Goal: Check status

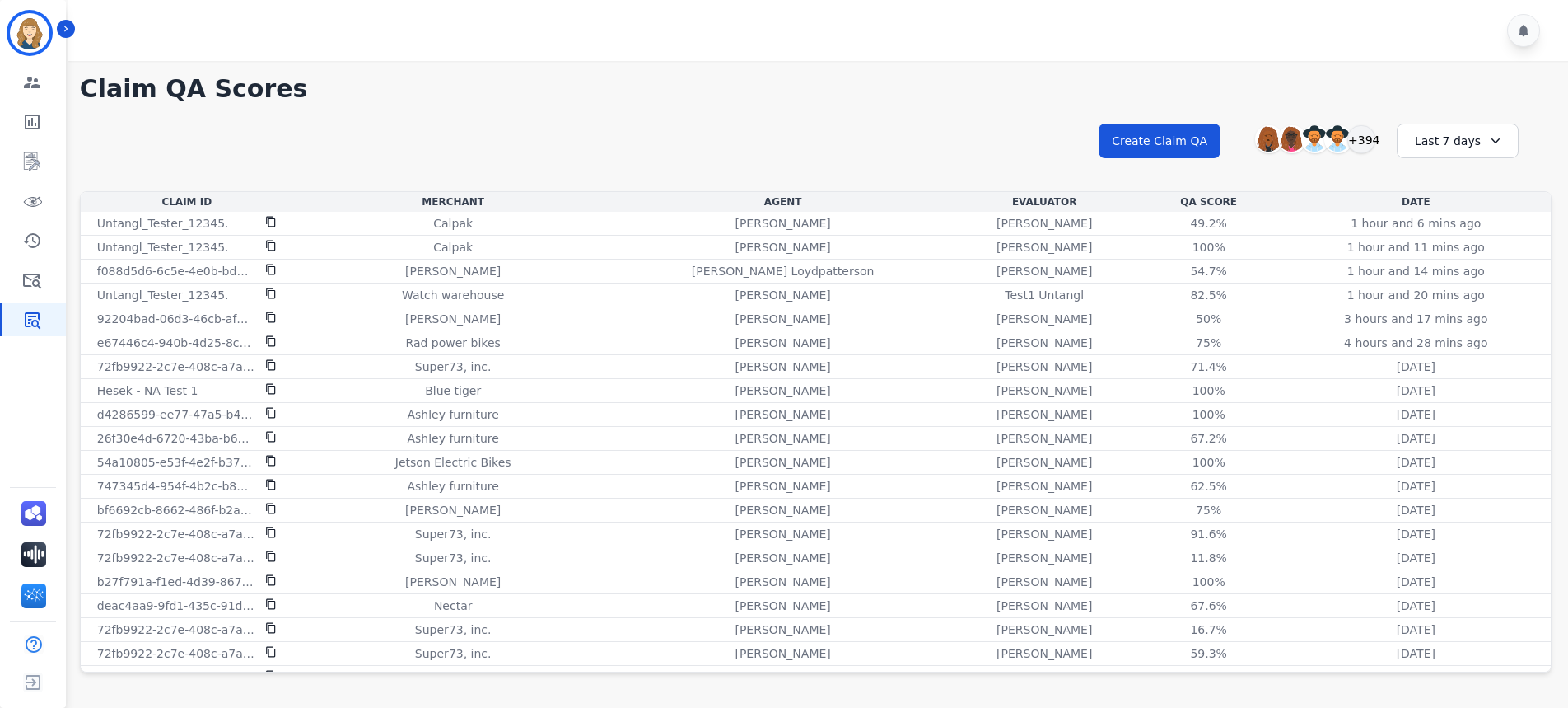
click at [1472, 144] on div "Last 7 days" at bounding box center [1457, 141] width 121 height 34
click at [1481, 306] on li "Last 90 days" at bounding box center [1468, 301] width 82 height 16
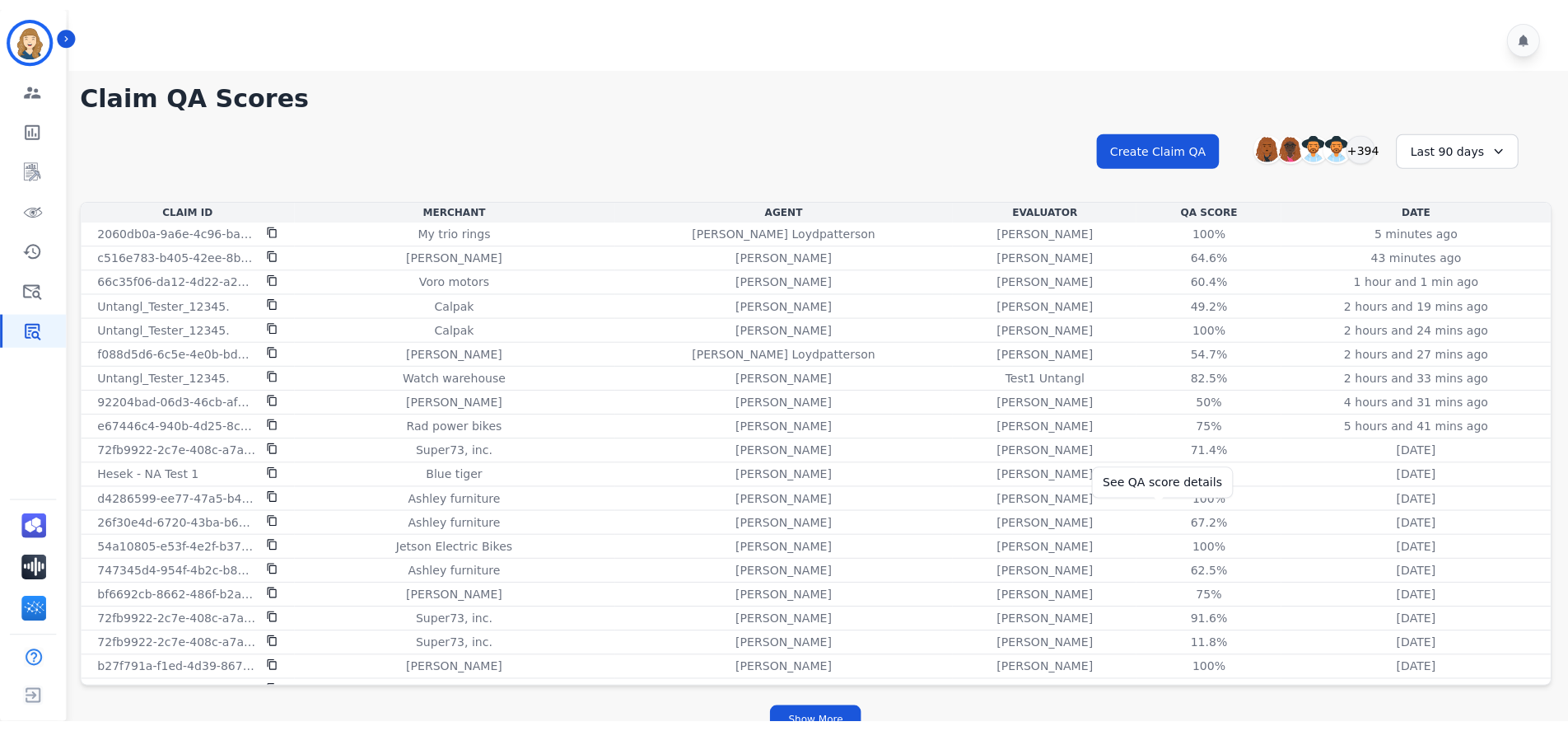
scroll to position [559, 0]
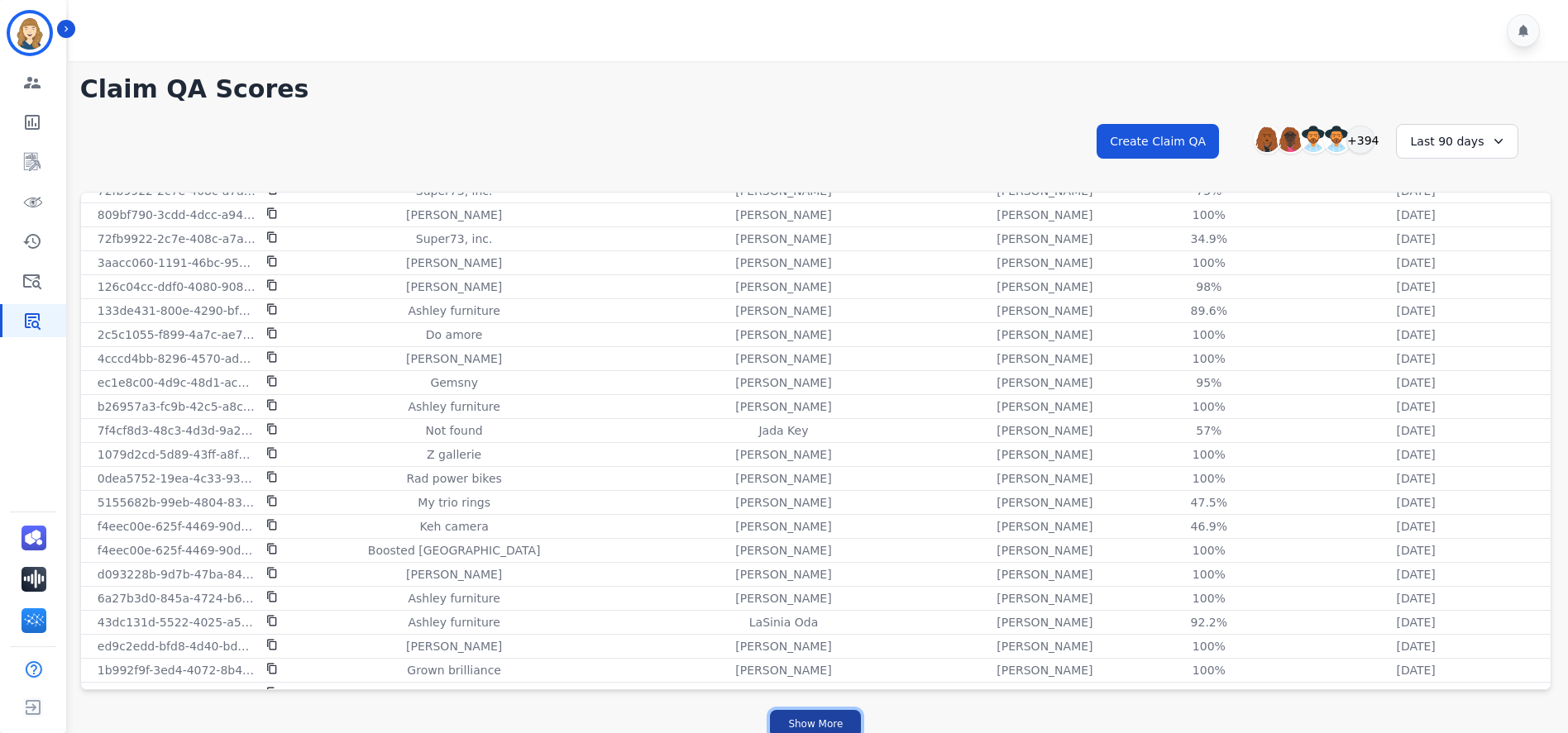
click at [827, 709] on button "Show More" at bounding box center [815, 724] width 91 height 28
click at [830, 709] on button "Show More" at bounding box center [815, 724] width 91 height 28
click at [835, 709] on button "Show More" at bounding box center [815, 724] width 91 height 28
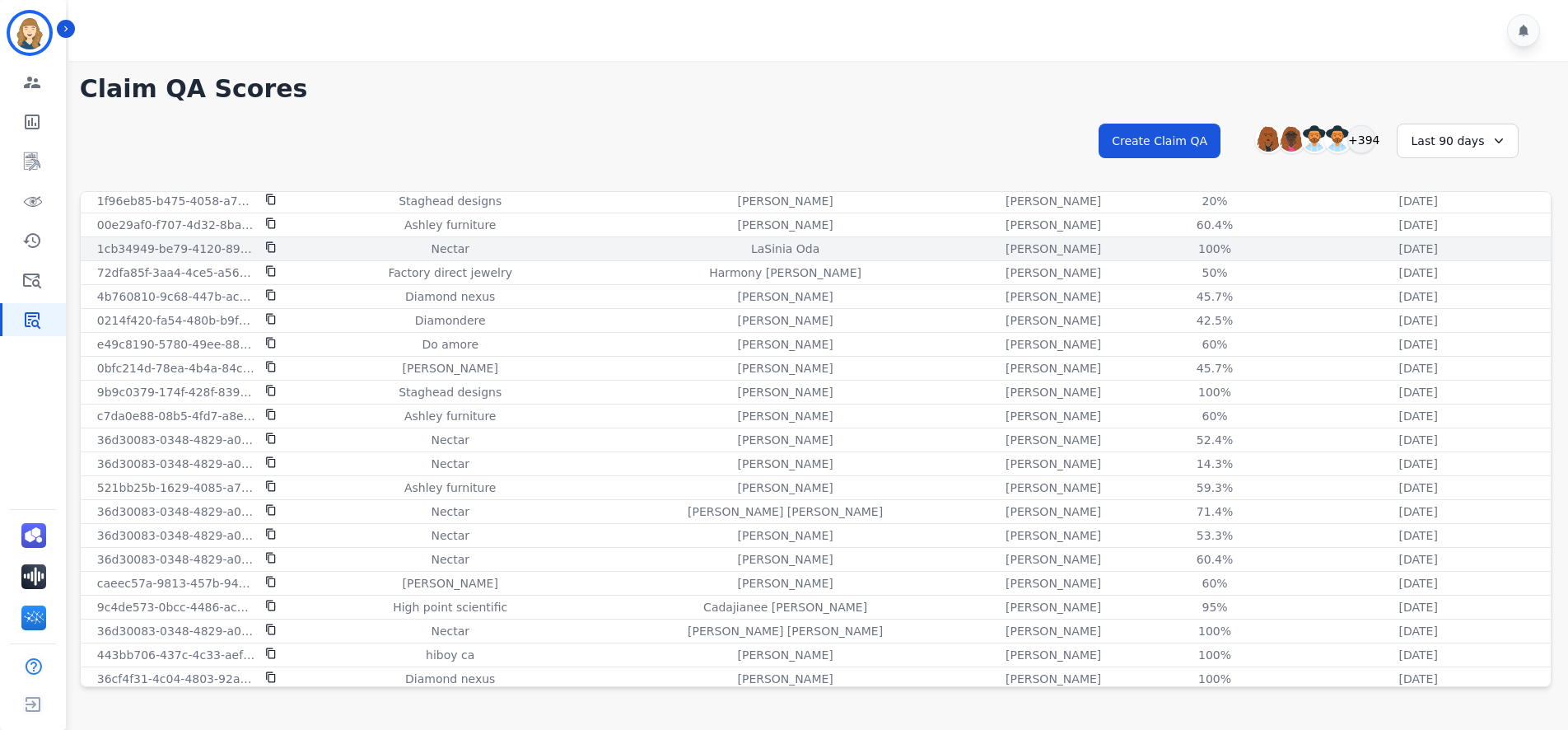
scroll to position [3937, 0]
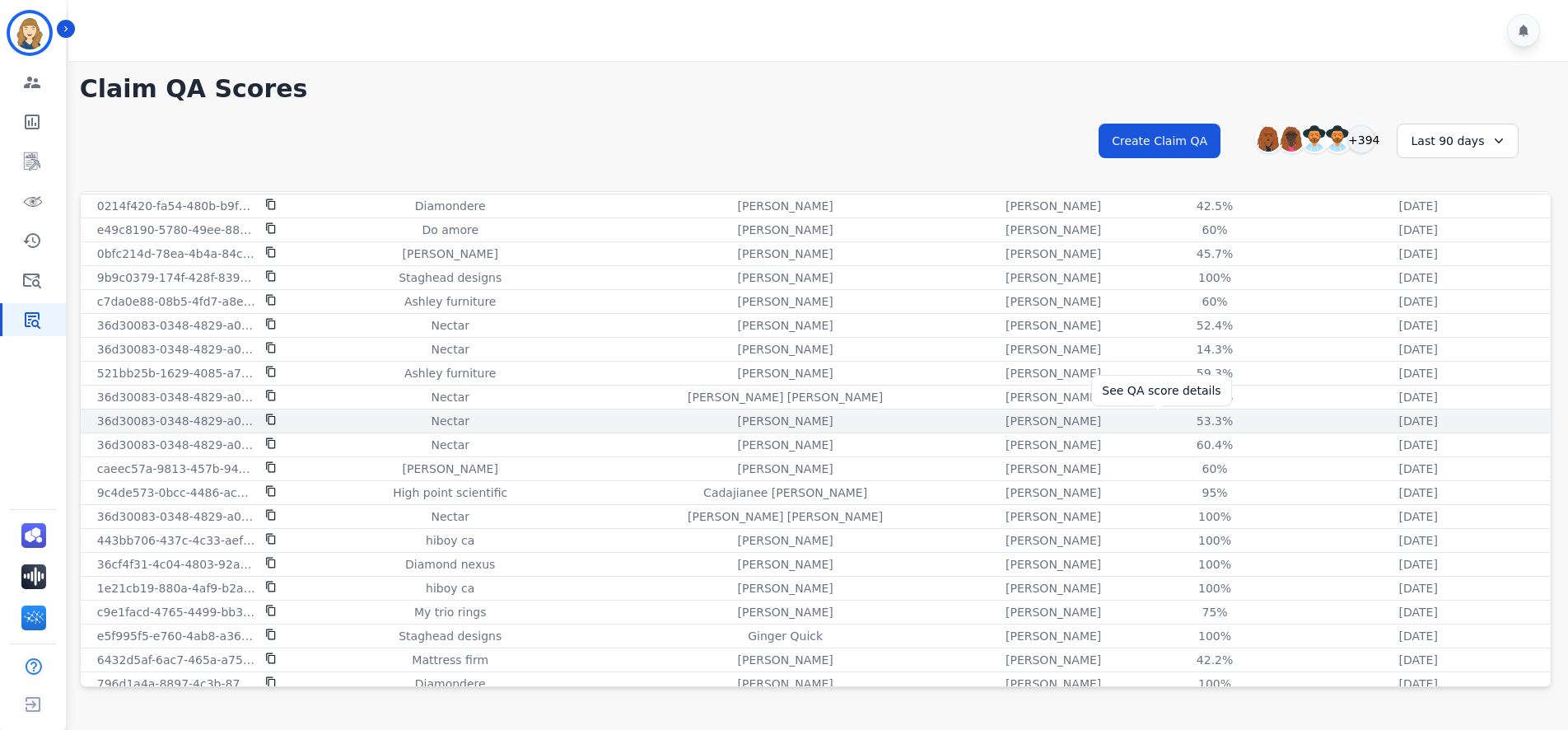
click at [1178, 423] on div "53.3%" at bounding box center [1215, 421] width 74 height 16
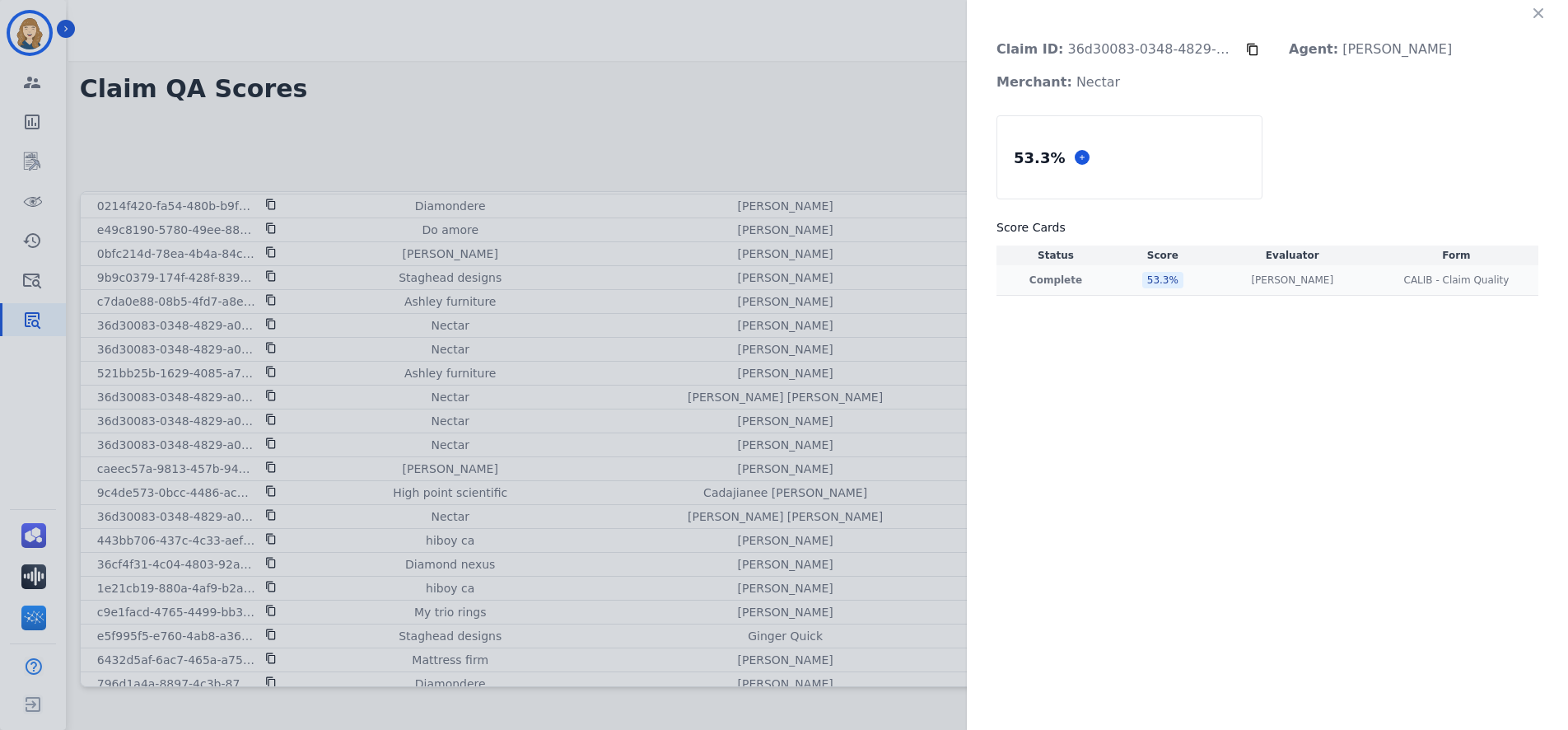
click at [1167, 285] on div "53.3 %" at bounding box center [1162, 280] width 41 height 16
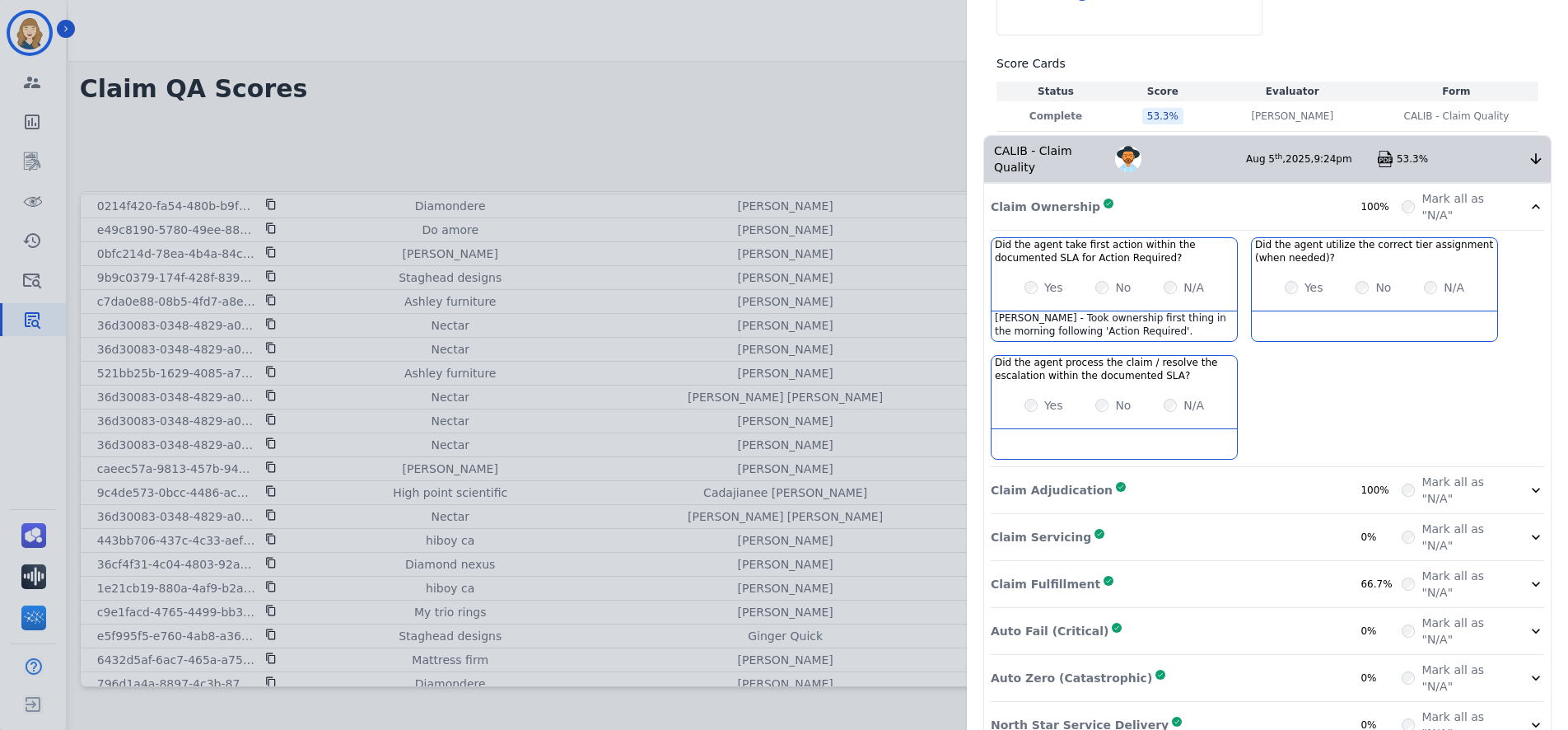
scroll to position [176, 0]
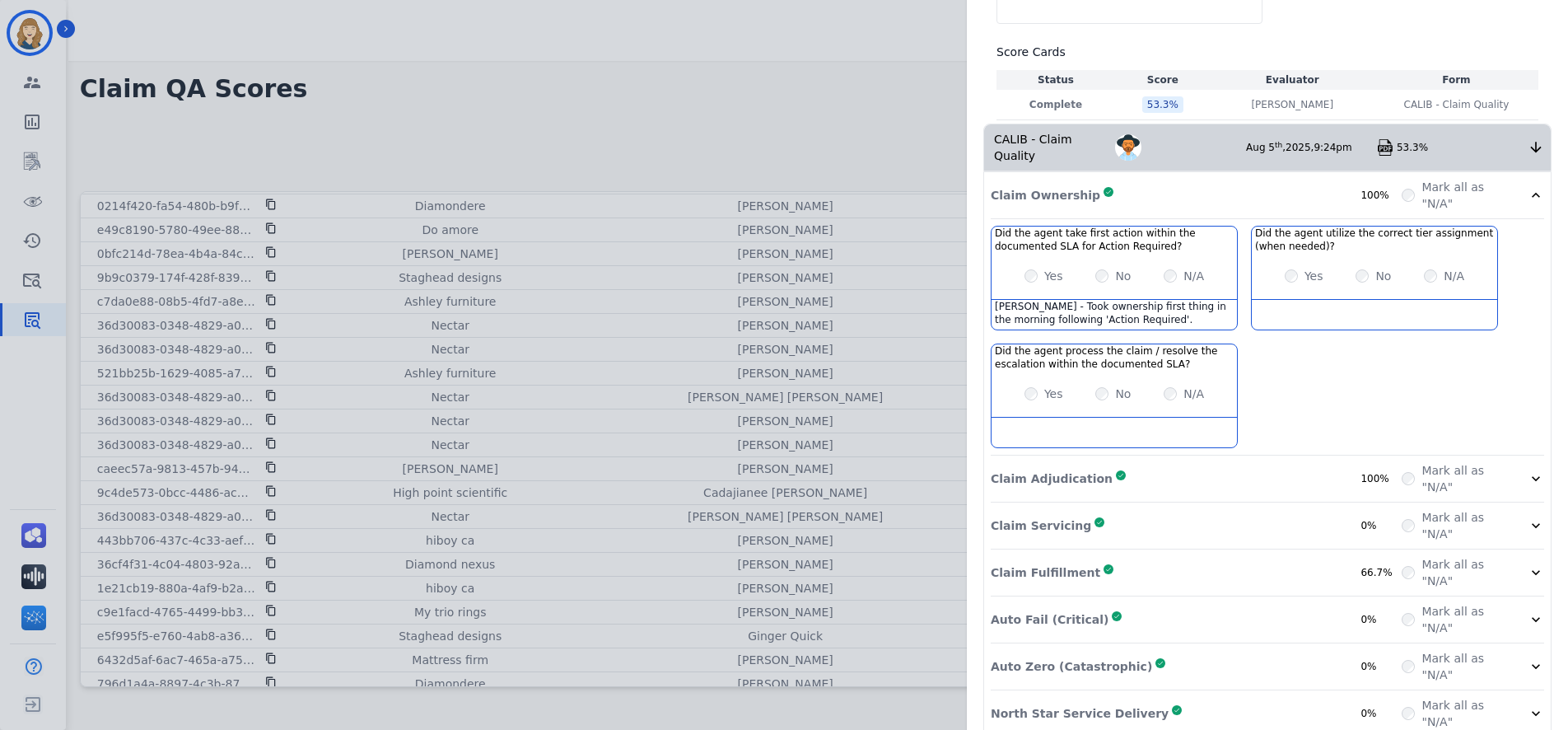
click at [1178, 482] on div "Claim Adjudication Complete 100%" at bounding box center [1195, 479] width 411 height 33
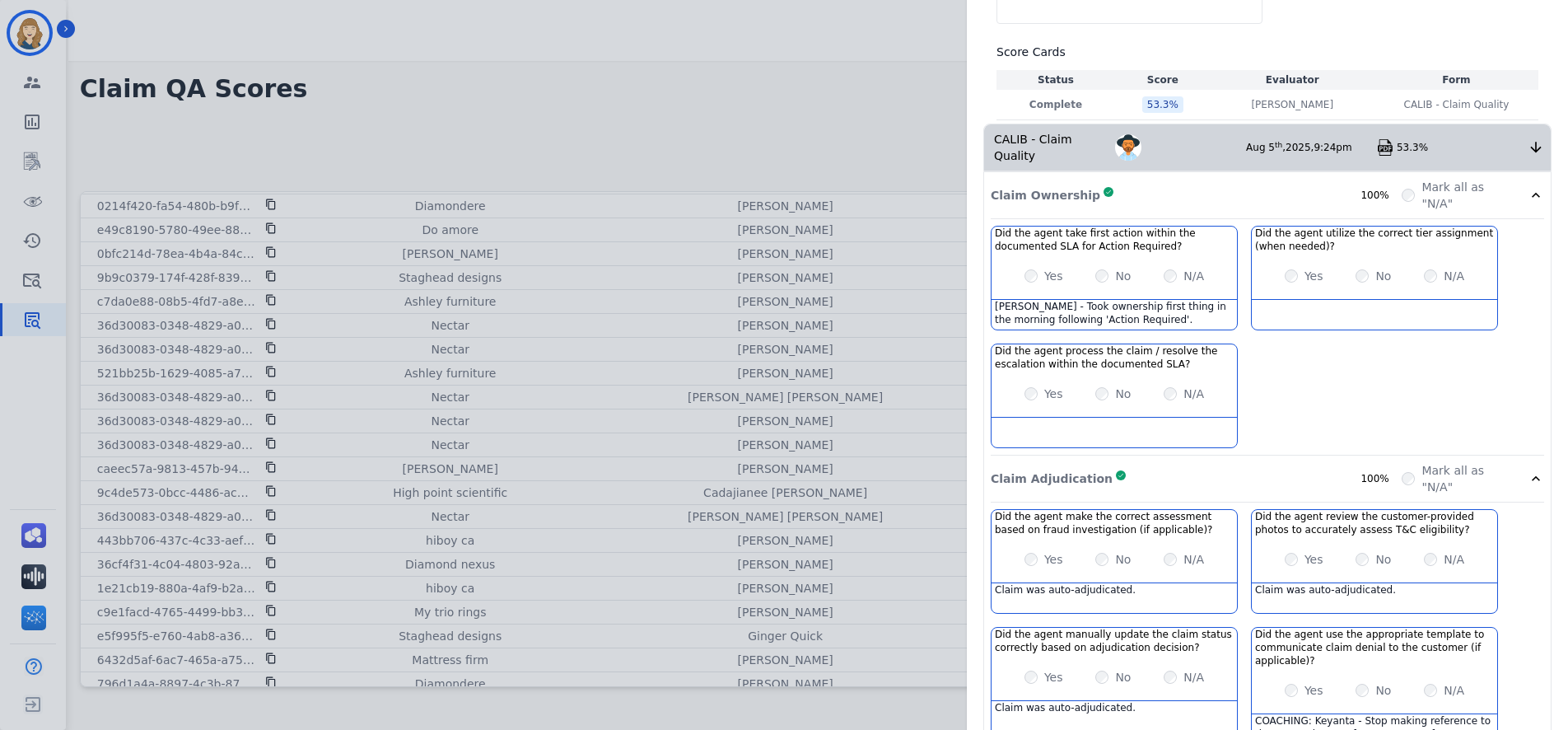
click at [1175, 488] on div "Claim Adjudication Complete 100%" at bounding box center [1195, 479] width 411 height 33
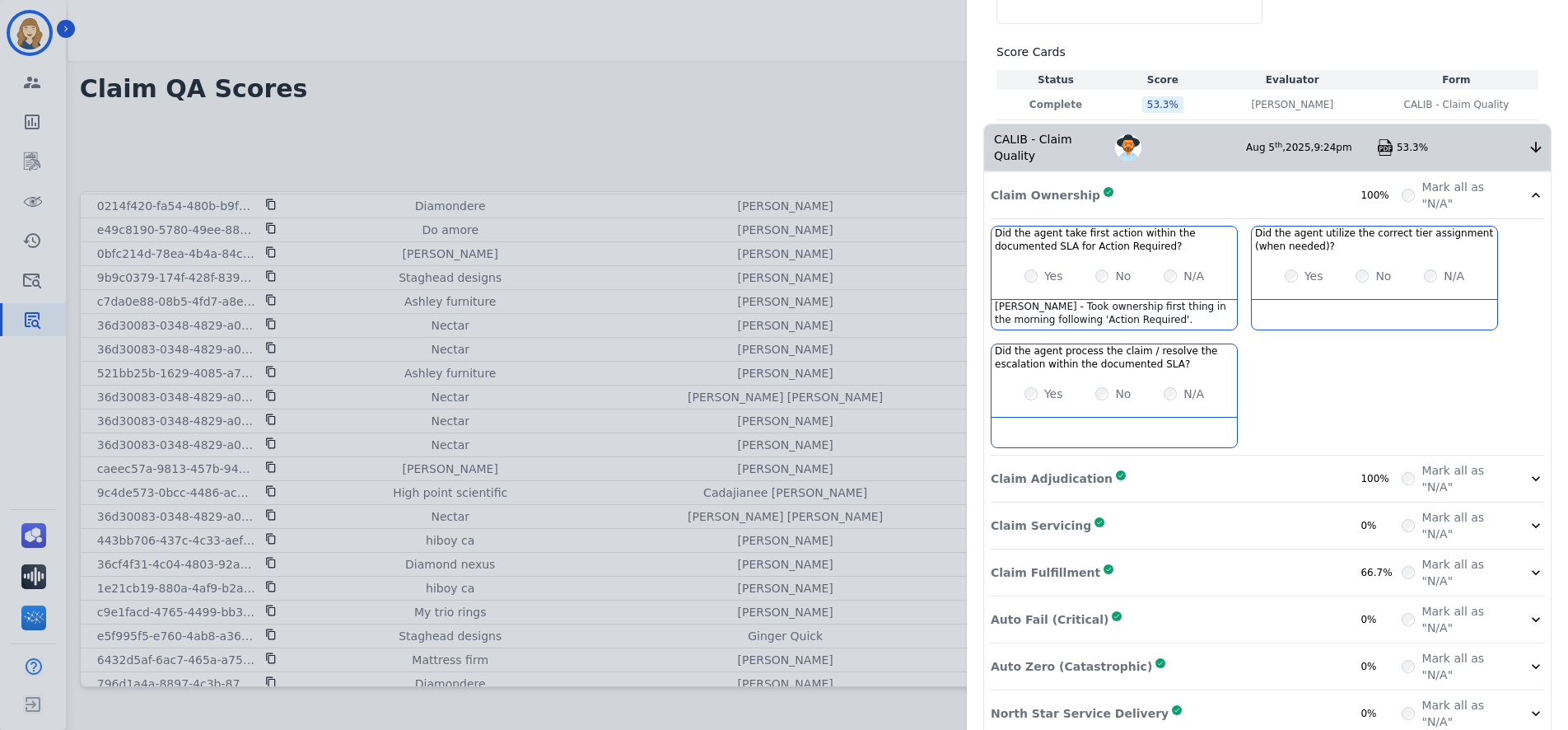
click at [1173, 529] on div "Claim Servicing Complete 0%" at bounding box center [1195, 526] width 411 height 33
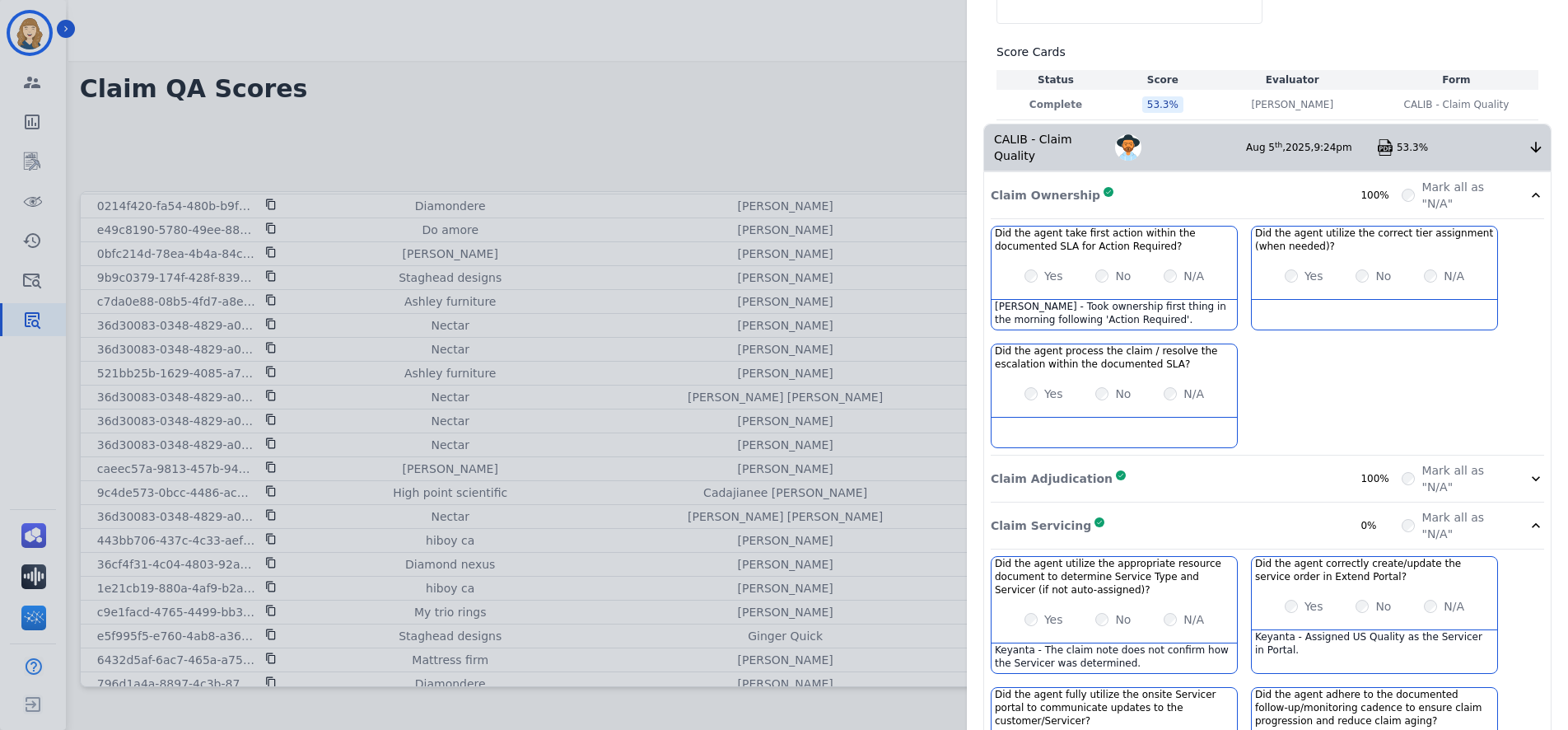
click at [1173, 529] on div "Claim Servicing Complete 0%" at bounding box center [1195, 526] width 411 height 33
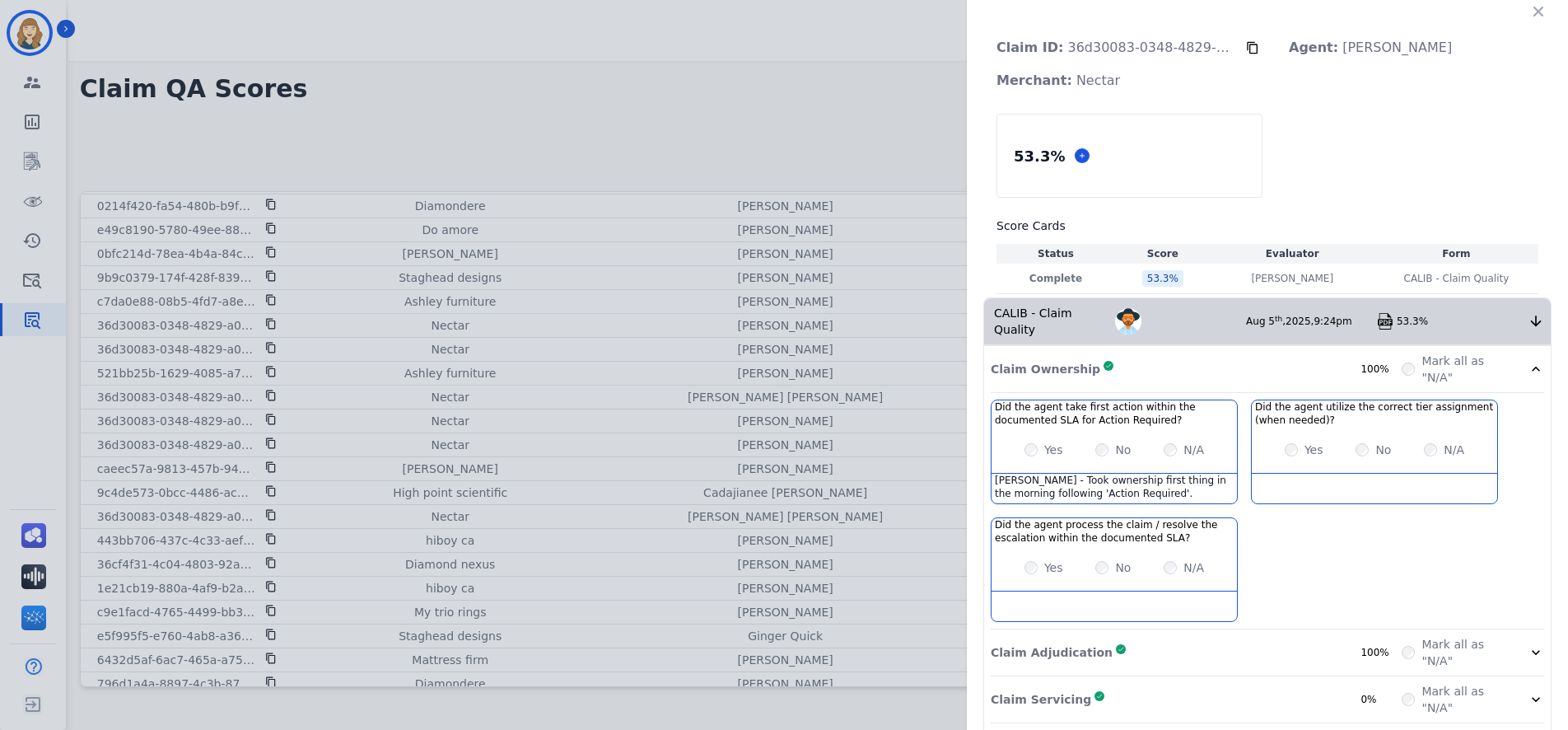
scroll to position [0, 0]
click at [1536, 12] on icon "button" at bounding box center [1538, 13] width 16 height 16
